Goal: Task Accomplishment & Management: Manage account settings

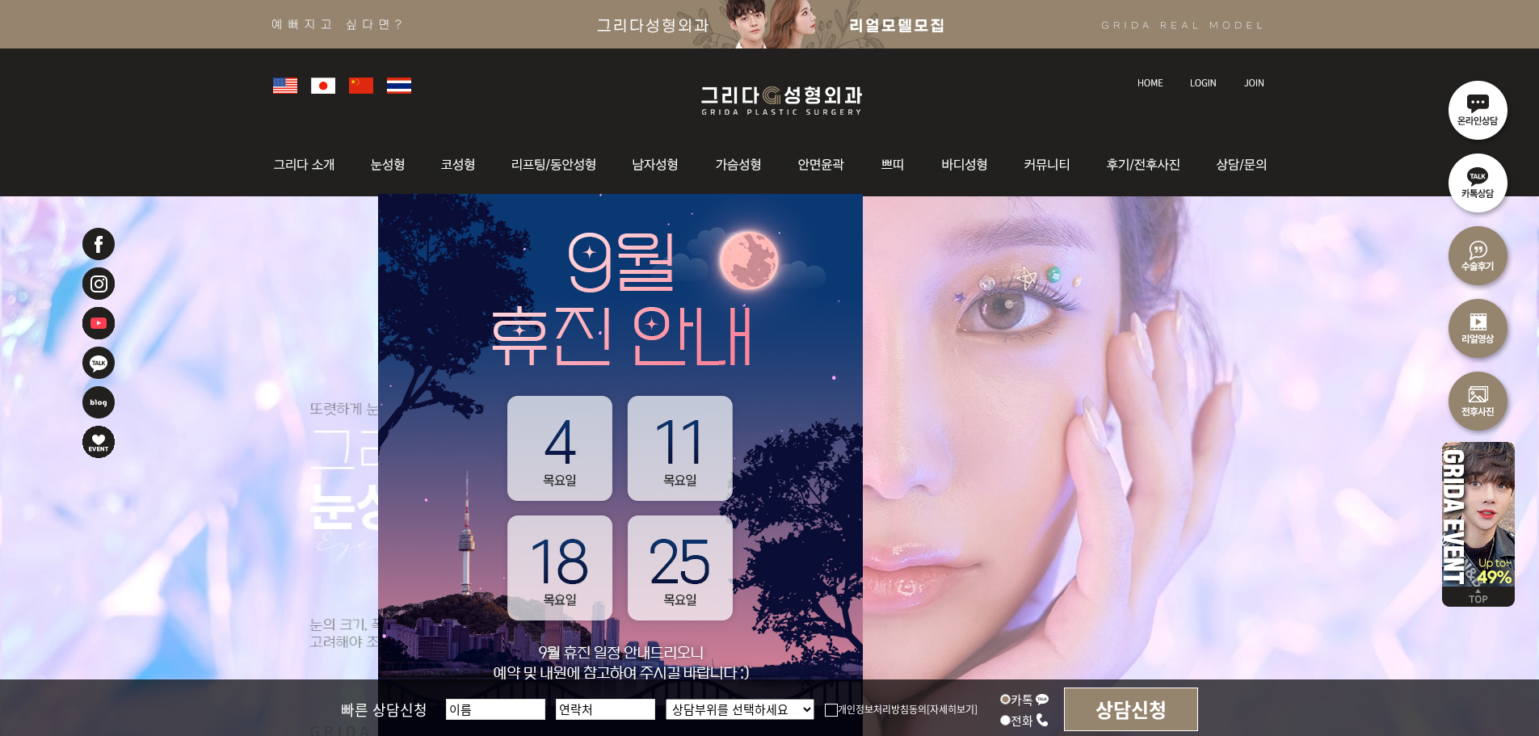
click at [1208, 89] on li at bounding box center [1204, 74] width 45 height 34
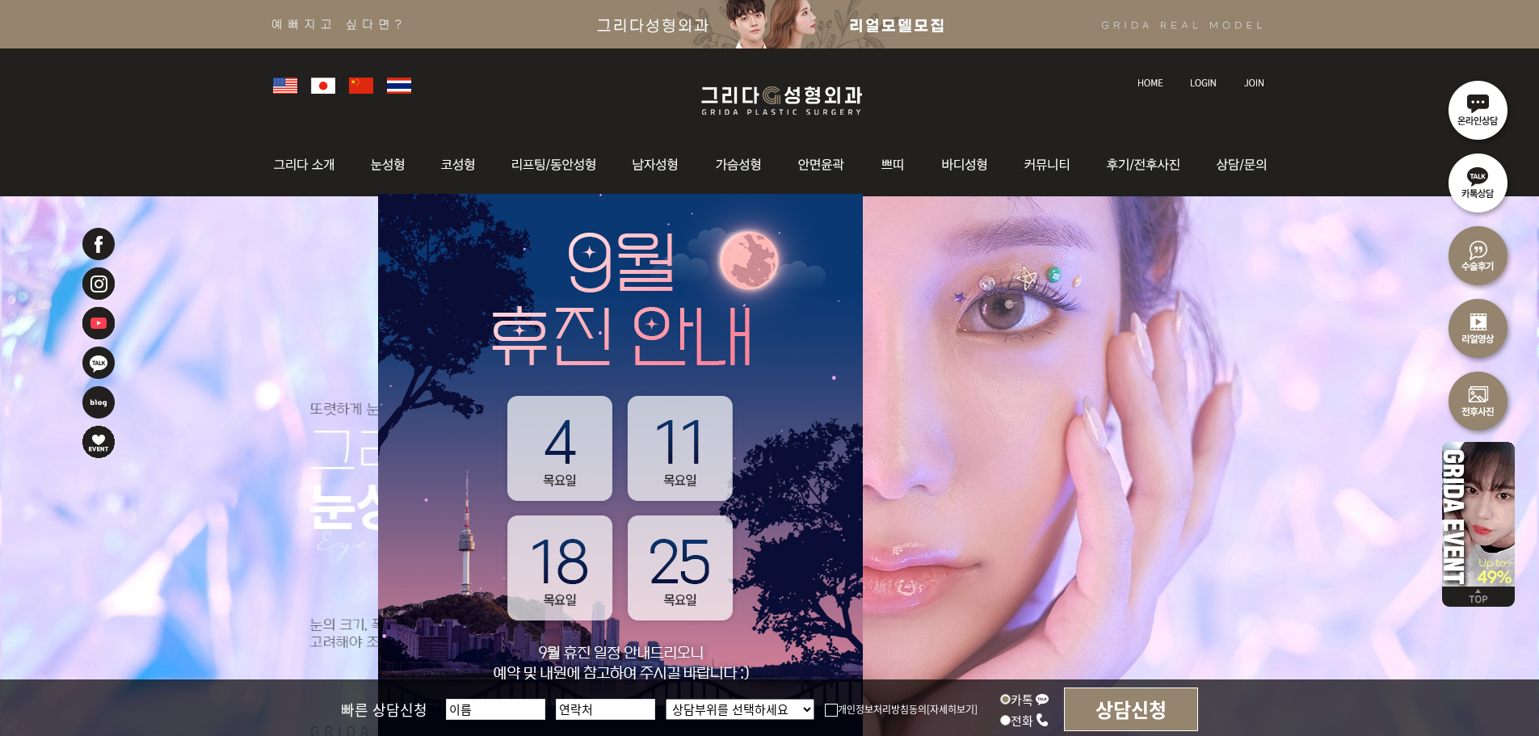
click at [1206, 85] on img at bounding box center [1203, 82] width 27 height 9
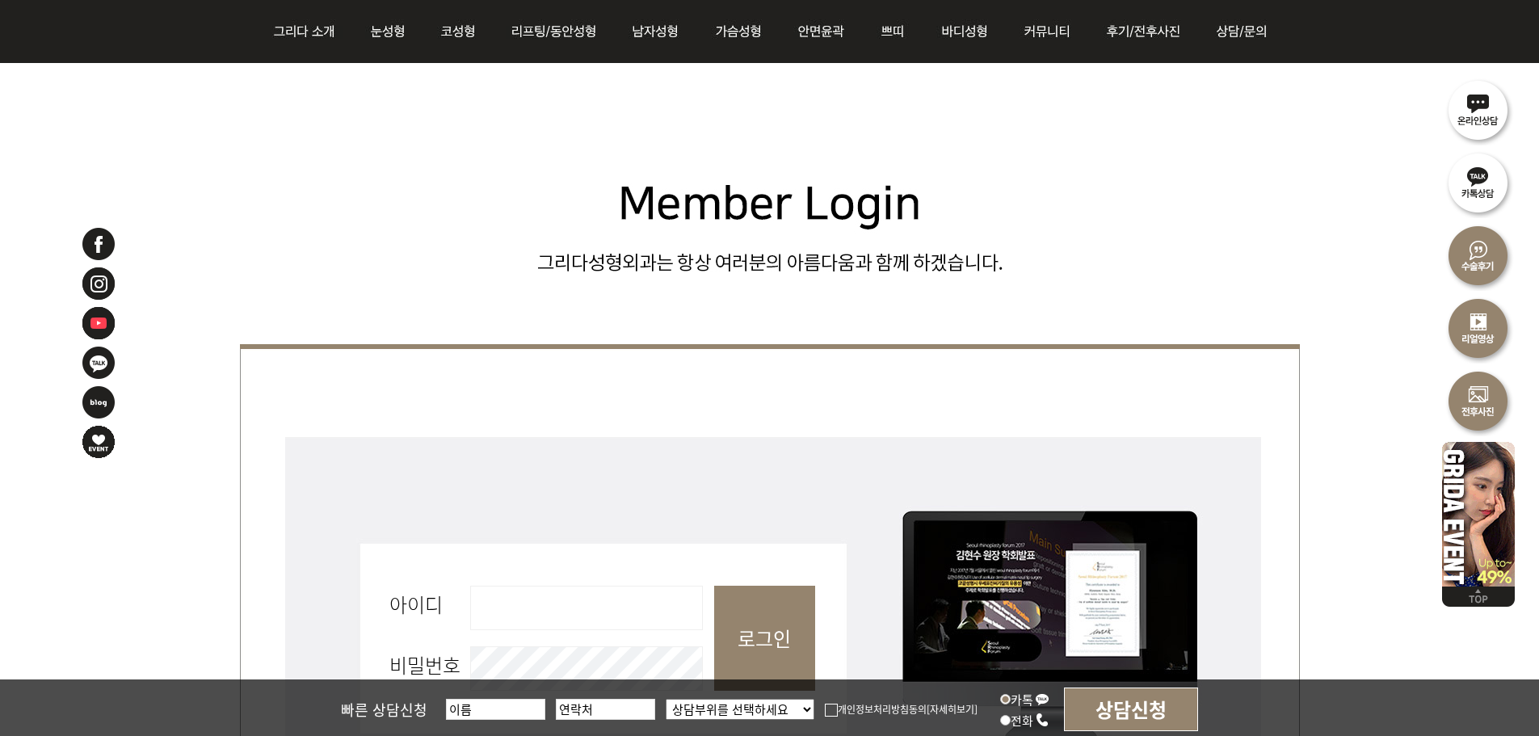
scroll to position [485, 0]
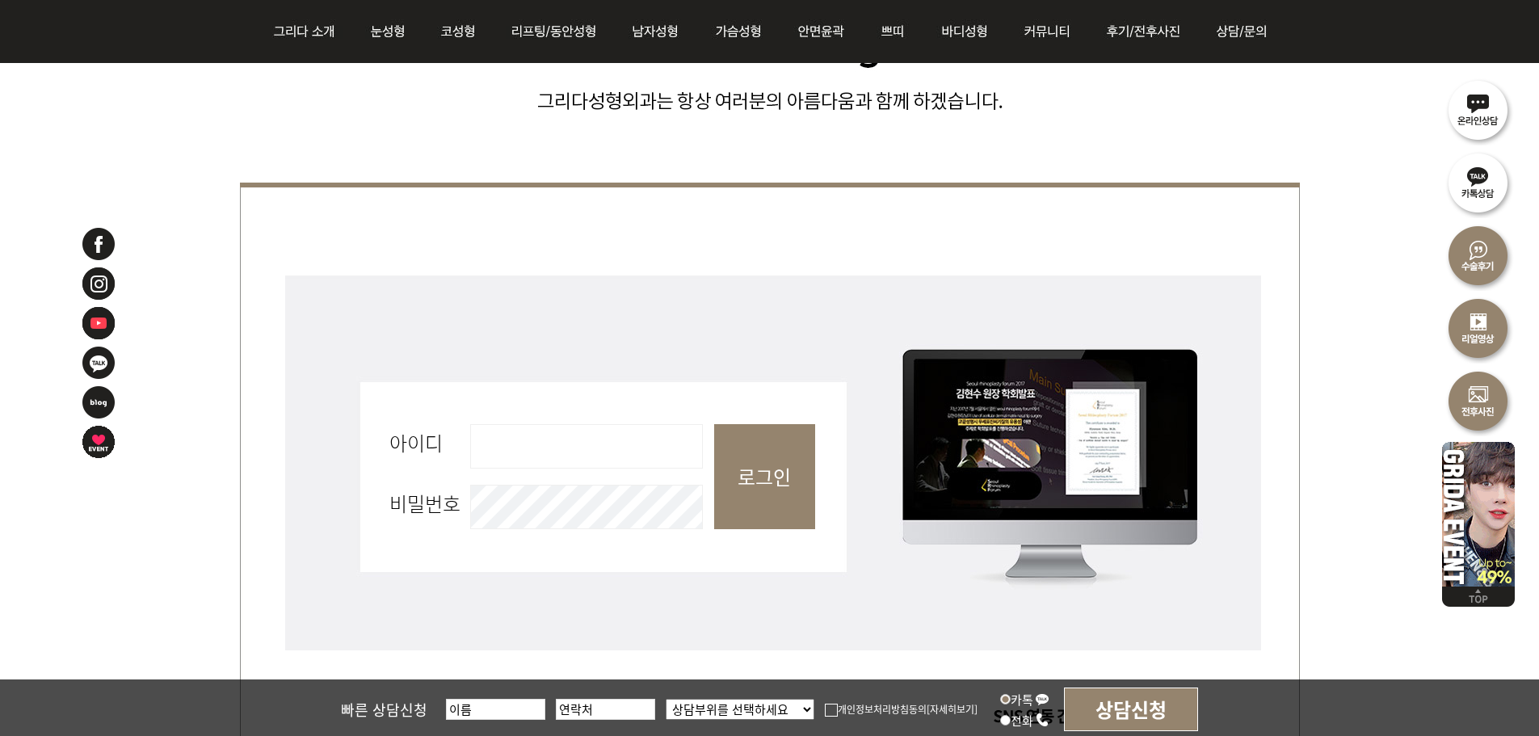
click at [599, 457] on input "아이디 필수" at bounding box center [586, 446] width 233 height 44
type input "admin"
click at [764, 464] on input "로그인" at bounding box center [764, 476] width 101 height 105
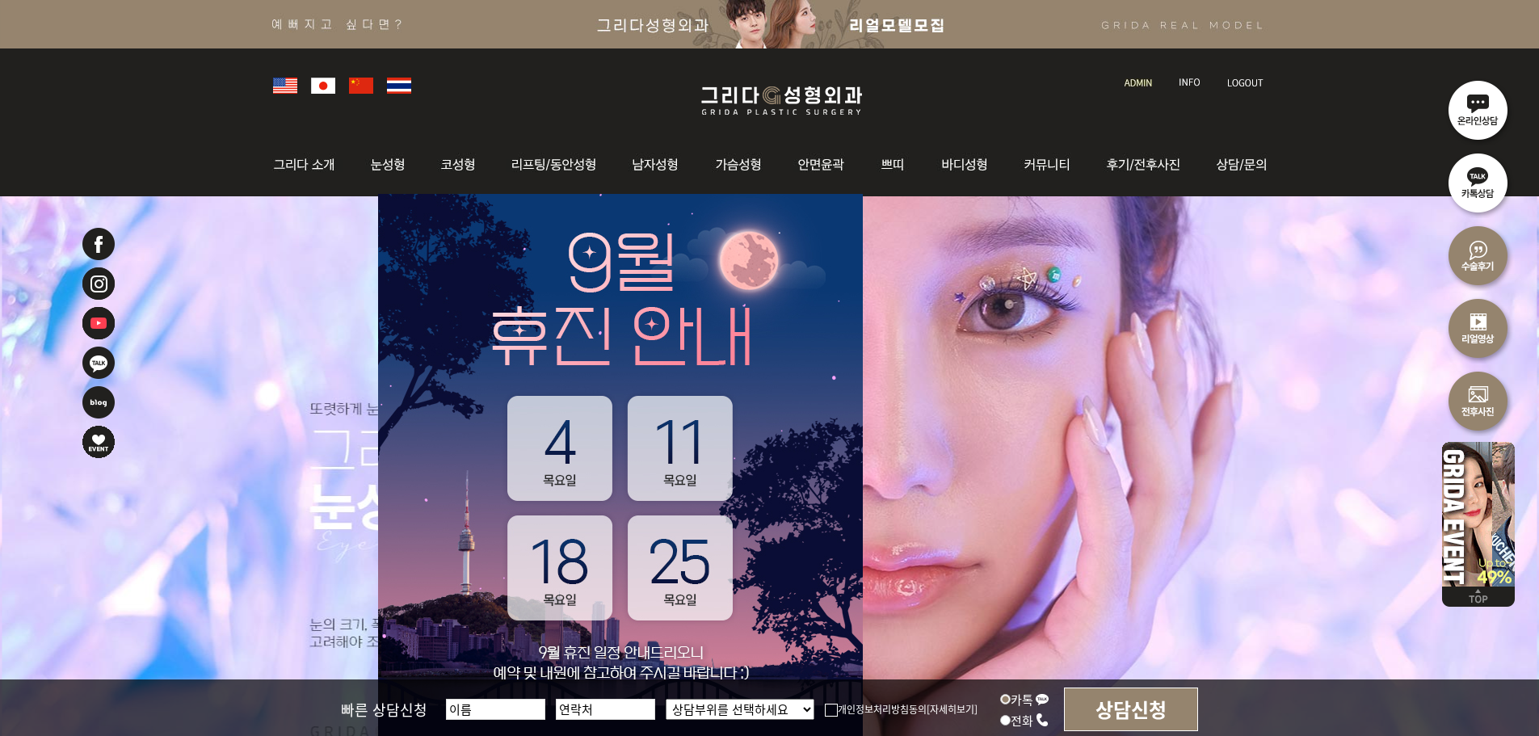
click at [1139, 89] on li at bounding box center [1139, 74] width 46 height 34
click at [1140, 75] on link at bounding box center [1139, 68] width 46 height 23
